Goal: Task Accomplishment & Management: Use online tool/utility

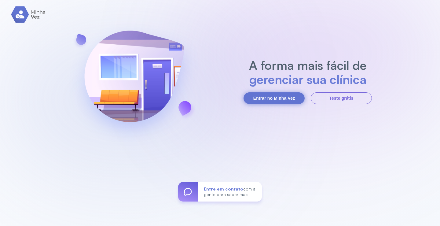
click at [273, 98] on button "Entrar no Minha Vez" at bounding box center [274, 98] width 61 height 12
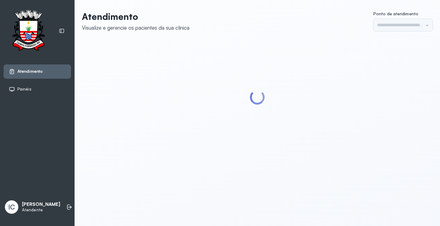
type input "*********"
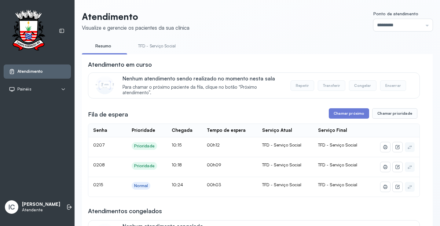
click at [161, 47] on link "TFD - Serviço Social" at bounding box center [157, 46] width 50 height 10
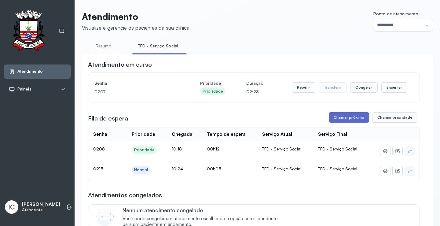
click at [345, 119] on button "Chamar próximo" at bounding box center [349, 117] width 40 height 10
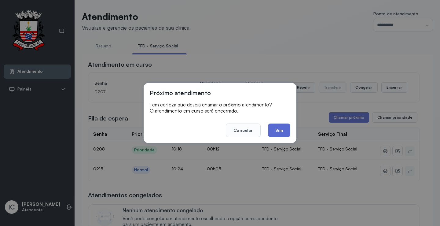
click at [280, 127] on button "Sim" at bounding box center [279, 130] width 22 height 13
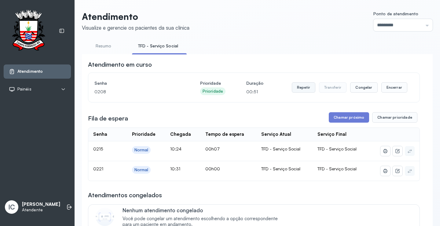
click at [304, 89] on button "Repetir" at bounding box center [304, 87] width 24 height 10
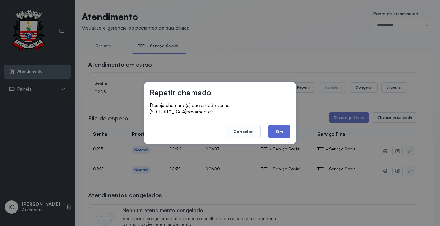
click at [280, 130] on button "Sim" at bounding box center [279, 131] width 22 height 13
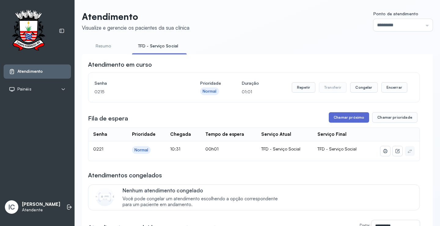
click at [352, 120] on button "Chamar próximo" at bounding box center [349, 117] width 40 height 10
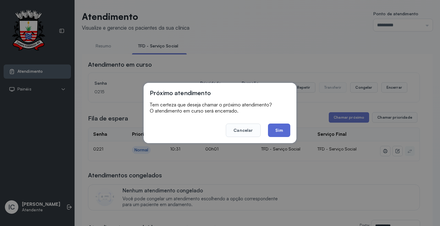
click at [277, 128] on button "Sim" at bounding box center [279, 130] width 22 height 13
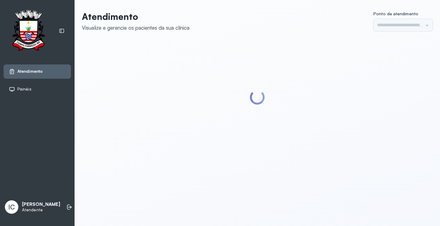
type input "*********"
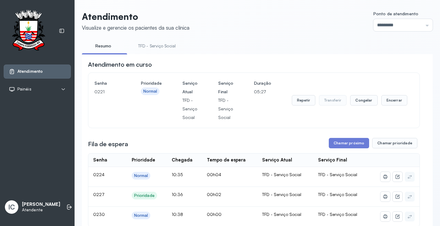
click at [171, 47] on link "TFD - Serviço Social" at bounding box center [157, 46] width 50 height 10
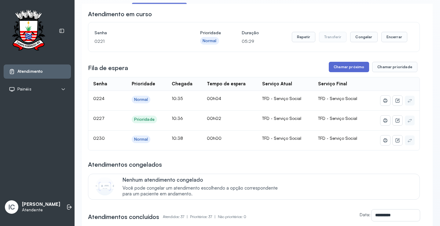
scroll to position [61, 0]
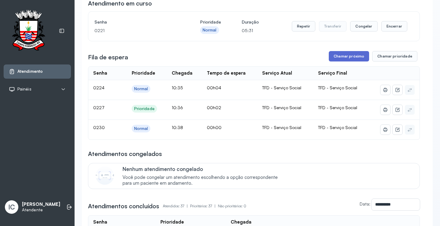
click at [344, 58] on button "Chamar próximo" at bounding box center [349, 56] width 40 height 10
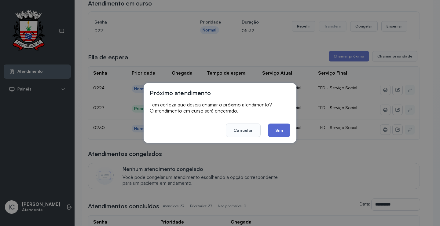
click at [278, 131] on button "Sim" at bounding box center [279, 130] width 22 height 13
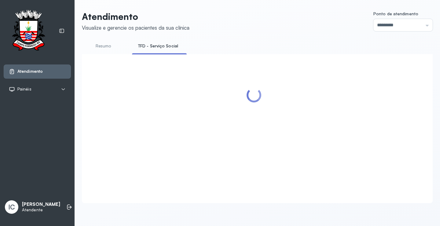
scroll to position [0, 0]
